Goal: Check status: Check status

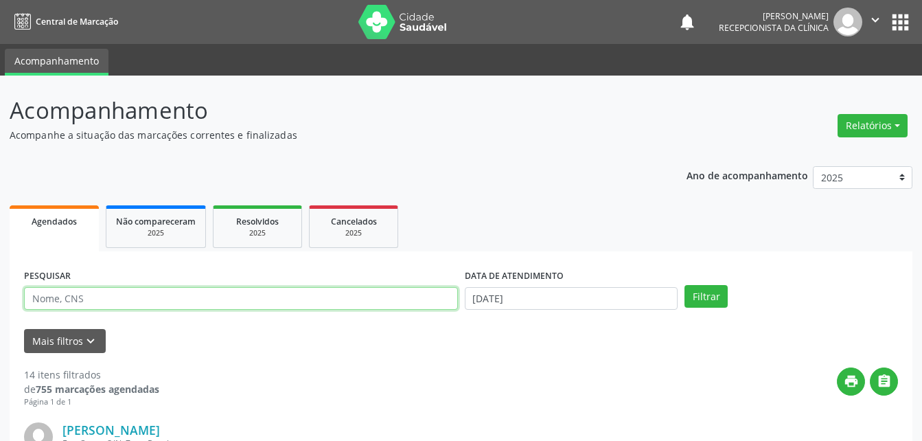
click at [274, 290] on input "text" at bounding box center [241, 298] width 434 height 23
type input "[PERSON_NAME]"
click at [684, 285] on button "Filtrar" at bounding box center [705, 296] width 43 height 23
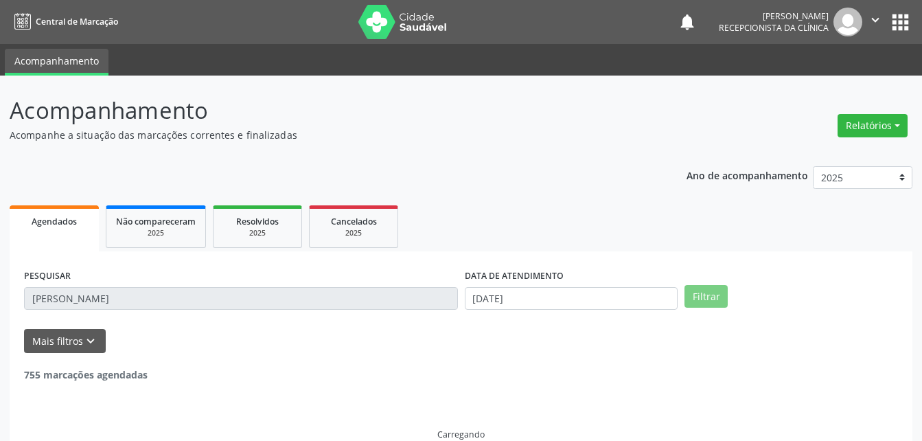
scroll to position [23, 0]
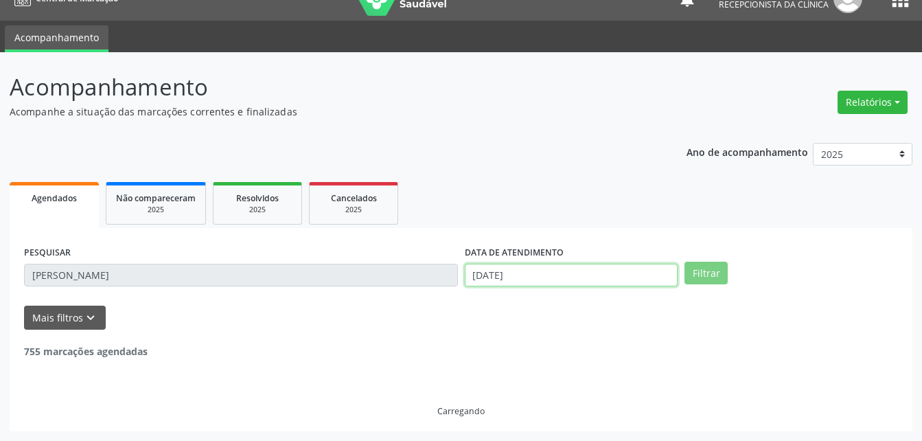
click at [553, 277] on input "[DATE]" at bounding box center [571, 275] width 213 height 23
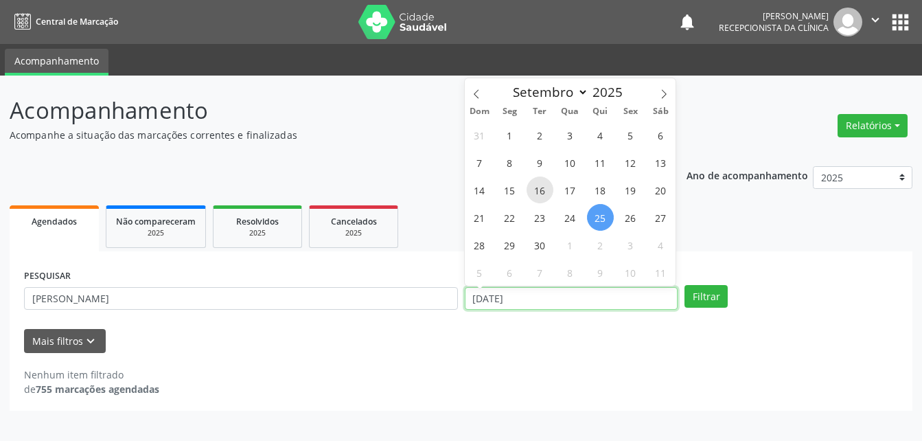
scroll to position [0, 0]
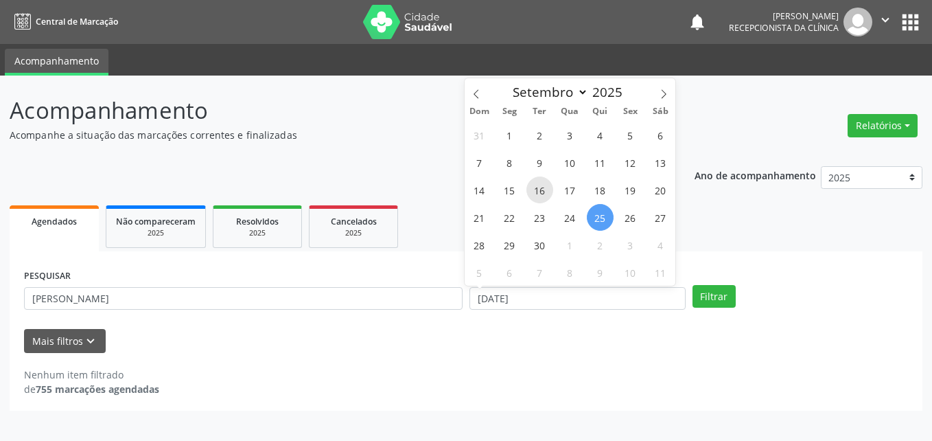
click at [536, 196] on span "16" at bounding box center [539, 189] width 27 height 27
type input "[DATE]"
click at [539, 195] on span "16" at bounding box center [539, 189] width 27 height 27
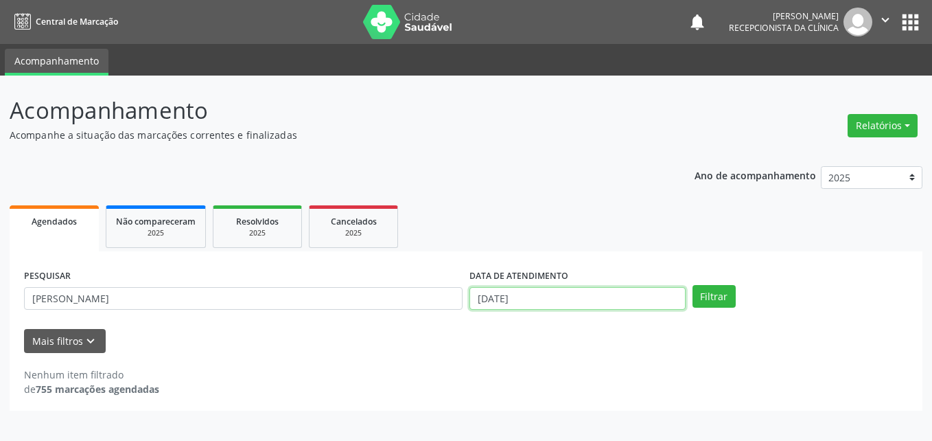
click at [548, 302] on input "[DATE]" at bounding box center [577, 298] width 216 height 23
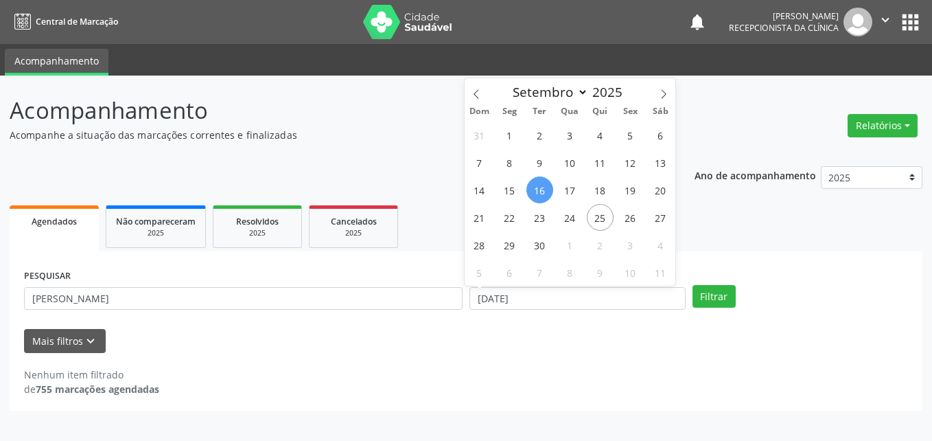
click at [543, 189] on span "16" at bounding box center [539, 189] width 27 height 27
type input "[DATE]"
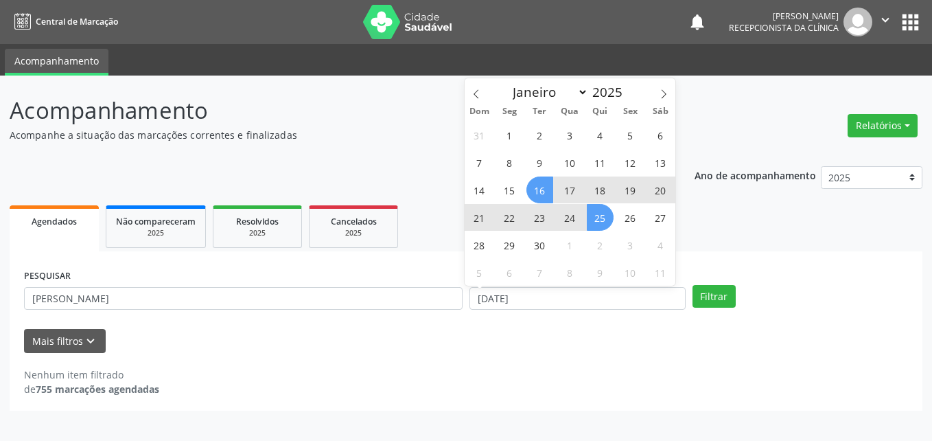
click at [603, 224] on span "25" at bounding box center [600, 217] width 27 height 27
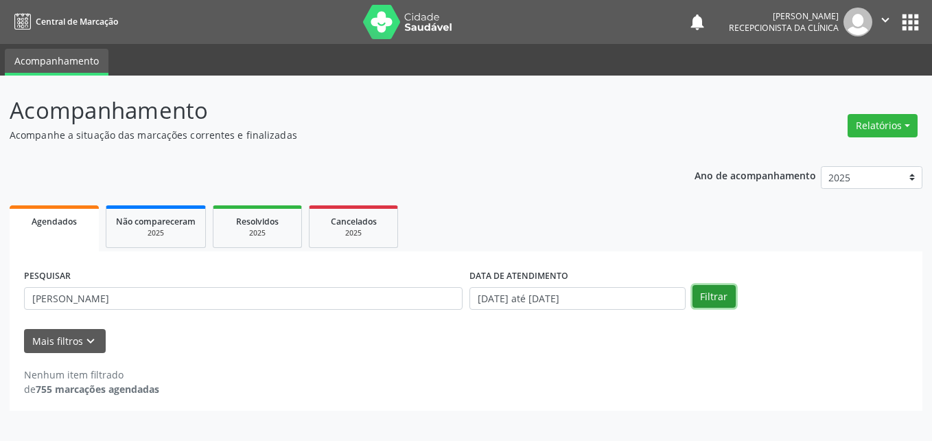
click at [725, 300] on button "Filtrar" at bounding box center [713, 296] width 43 height 23
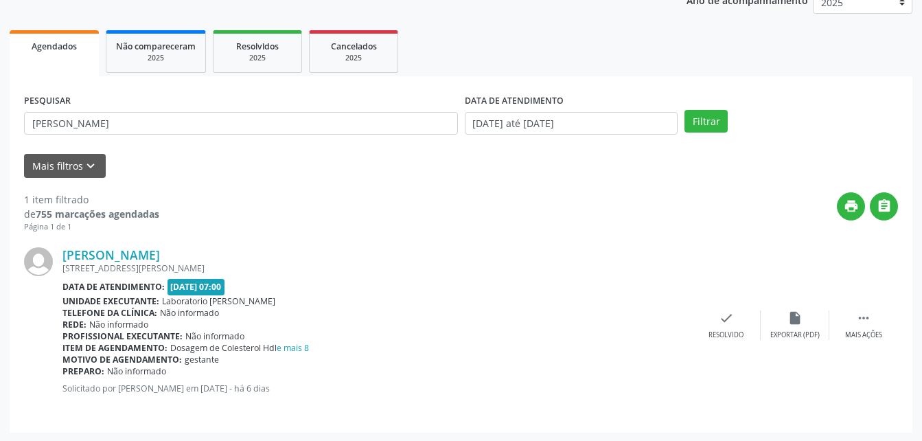
scroll to position [176, 0]
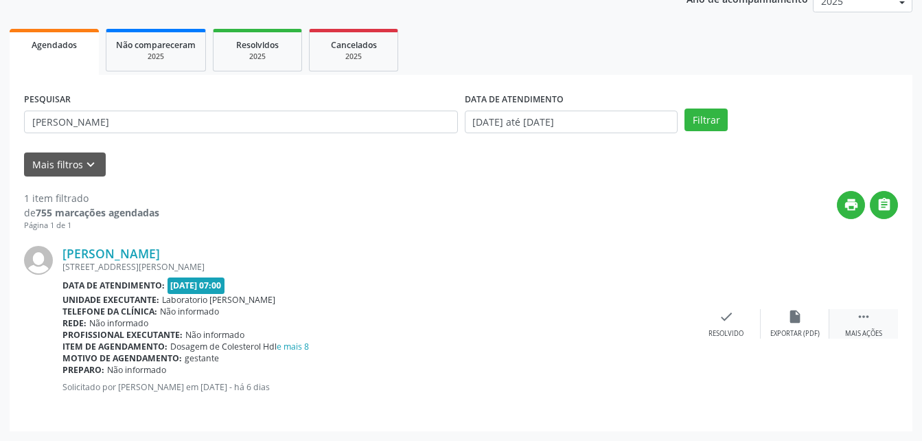
click at [869, 318] on icon "" at bounding box center [863, 316] width 15 height 15
click at [655, 318] on icon "print" at bounding box center [657, 316] width 15 height 15
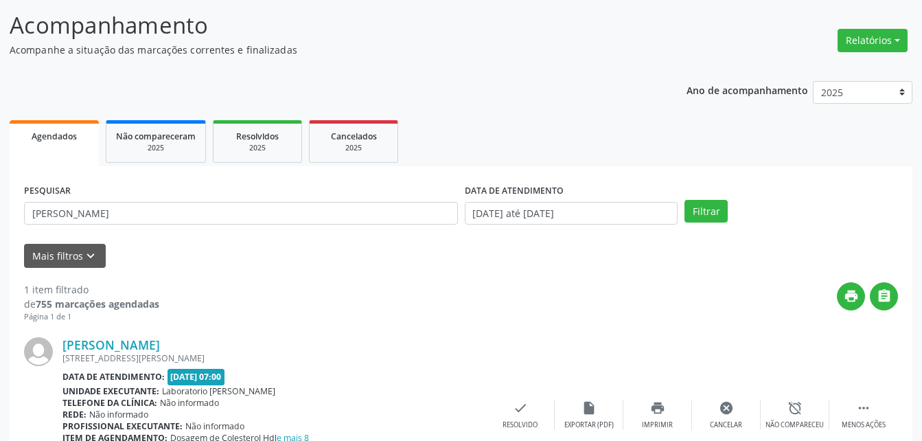
scroll to position [0, 0]
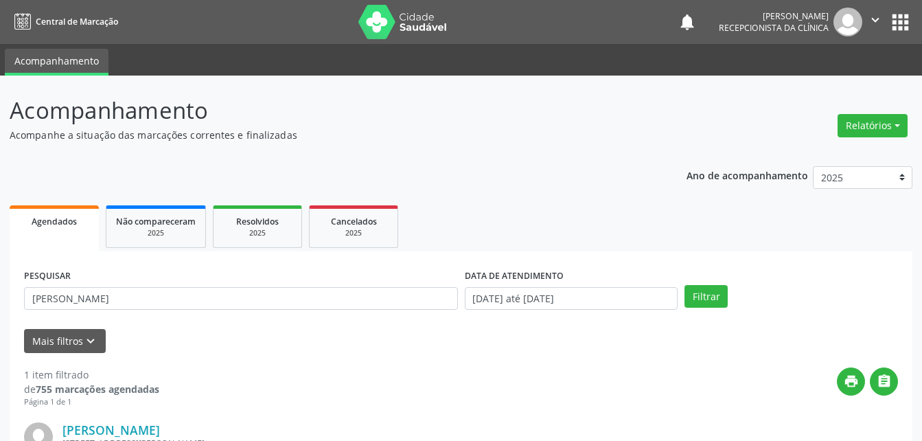
click at [873, 13] on icon "" at bounding box center [874, 19] width 15 height 15
click at [832, 84] on link "Sair" at bounding box center [840, 83] width 95 height 19
